Goal: Use online tool/utility

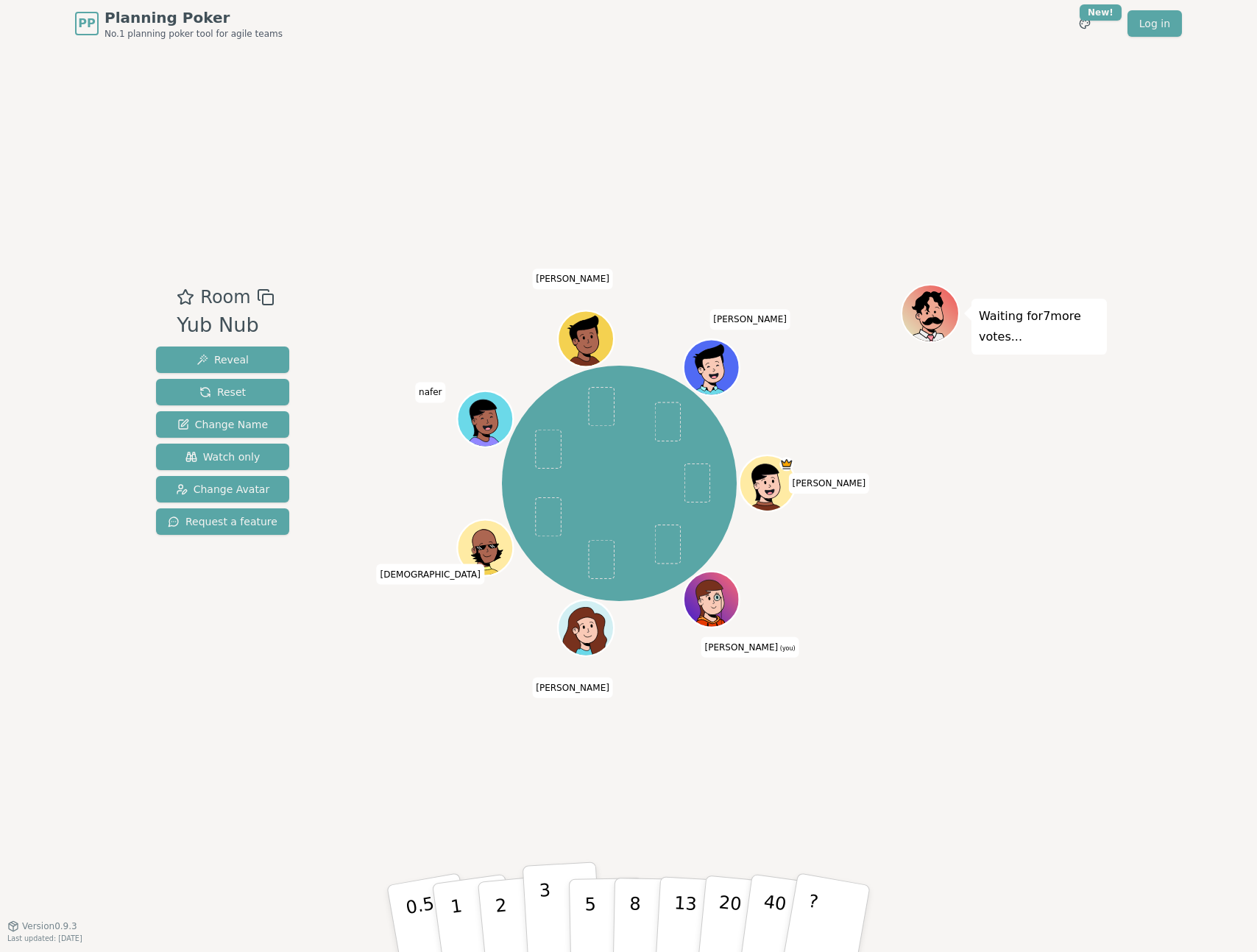
click at [561, 904] on button "3" at bounding box center [563, 918] width 81 height 115
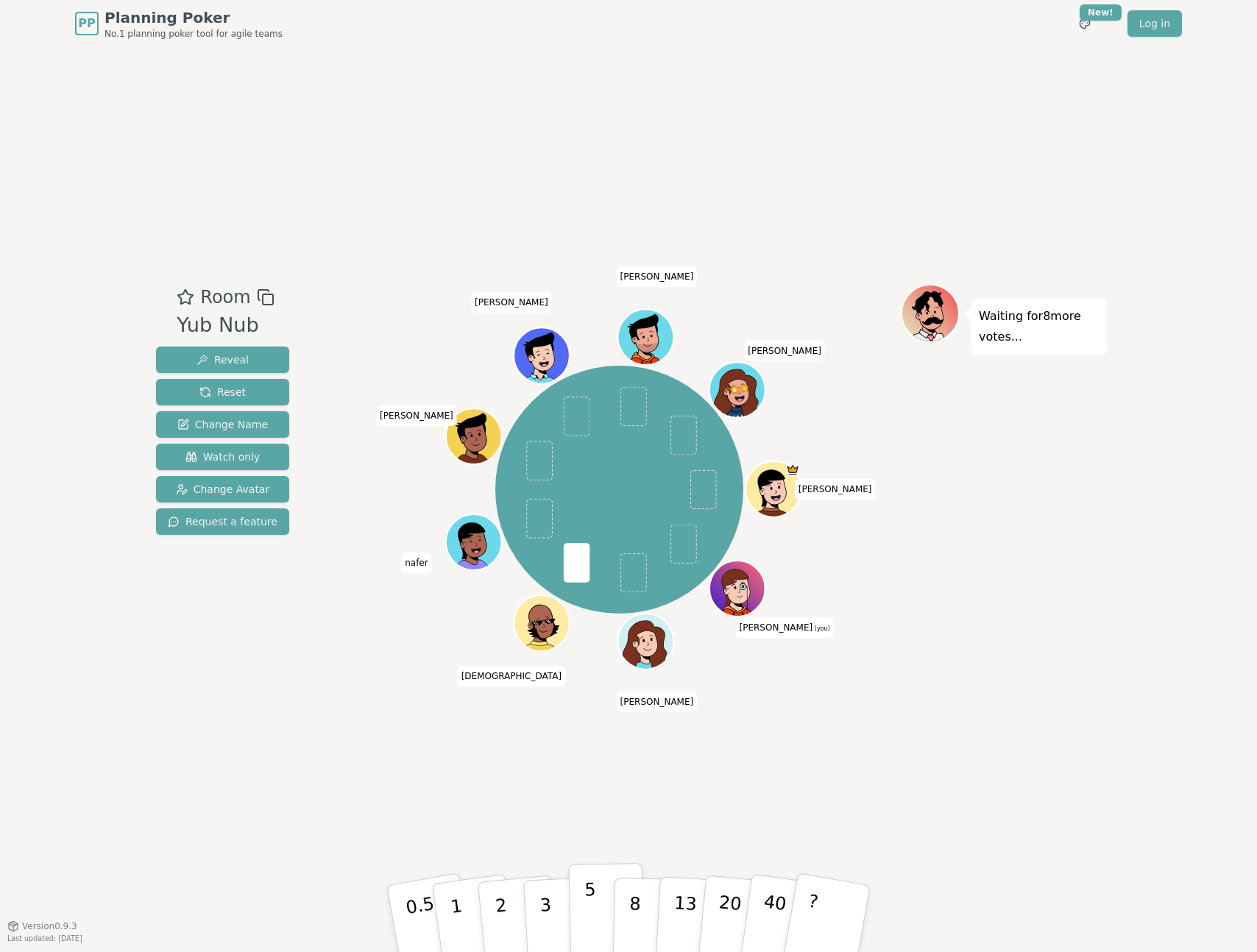
click at [605, 909] on button "5" at bounding box center [607, 919] width 76 height 112
click at [547, 909] on p "3" at bounding box center [547, 920] width 16 height 81
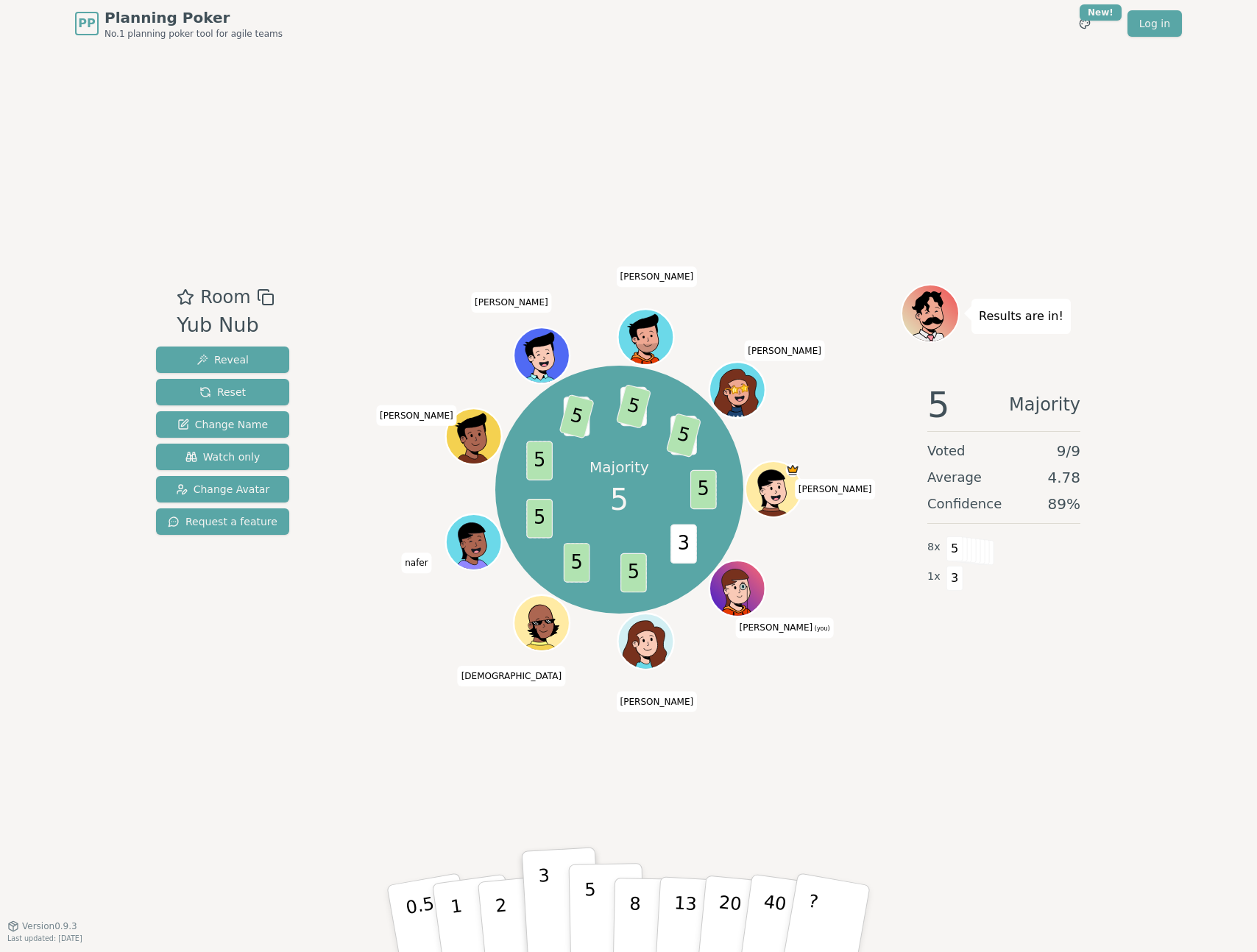
click at [598, 906] on button "5" at bounding box center [607, 919] width 76 height 112
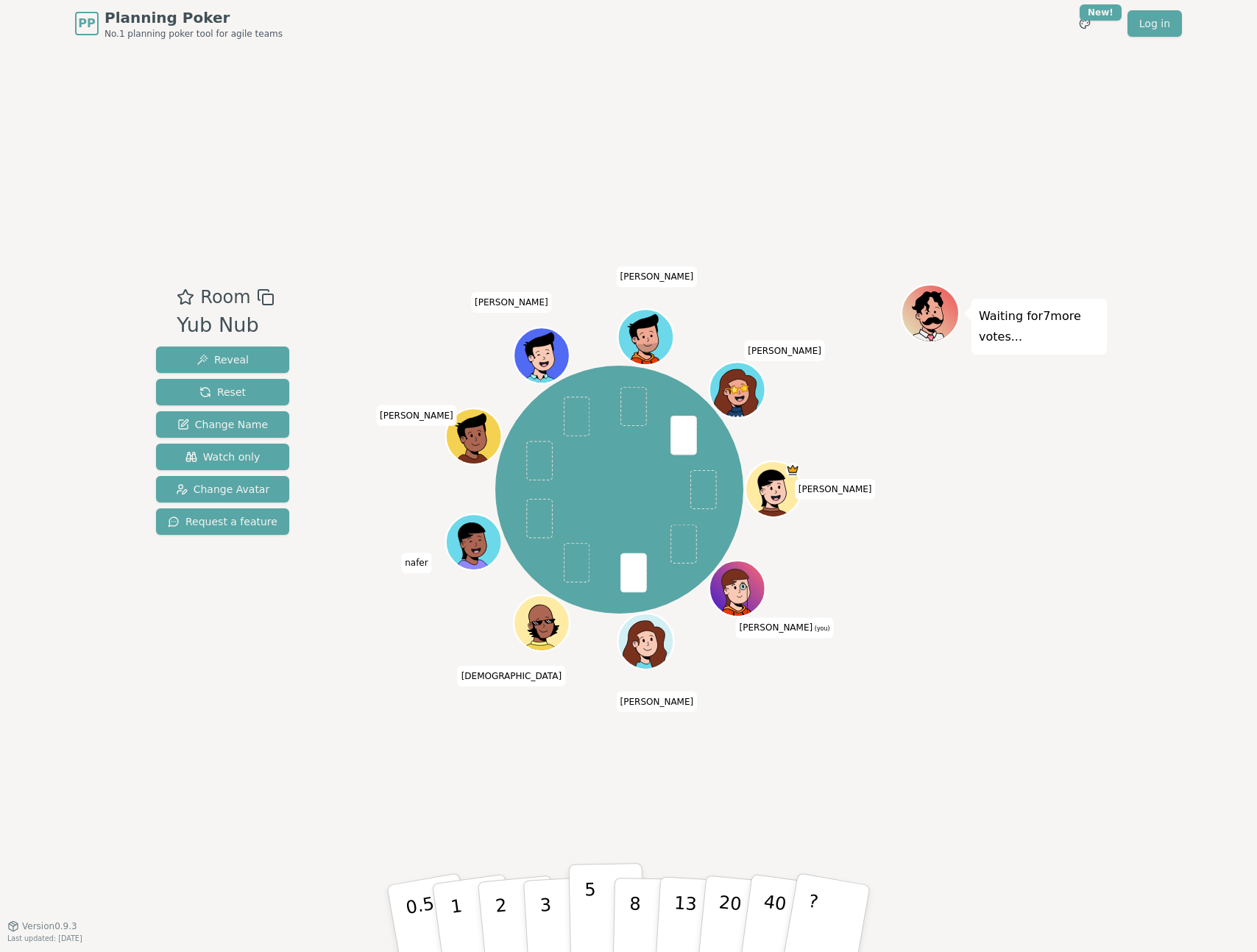
click at [580, 910] on button "5" at bounding box center [607, 919] width 76 height 112
